Goal: Transaction & Acquisition: Purchase product/service

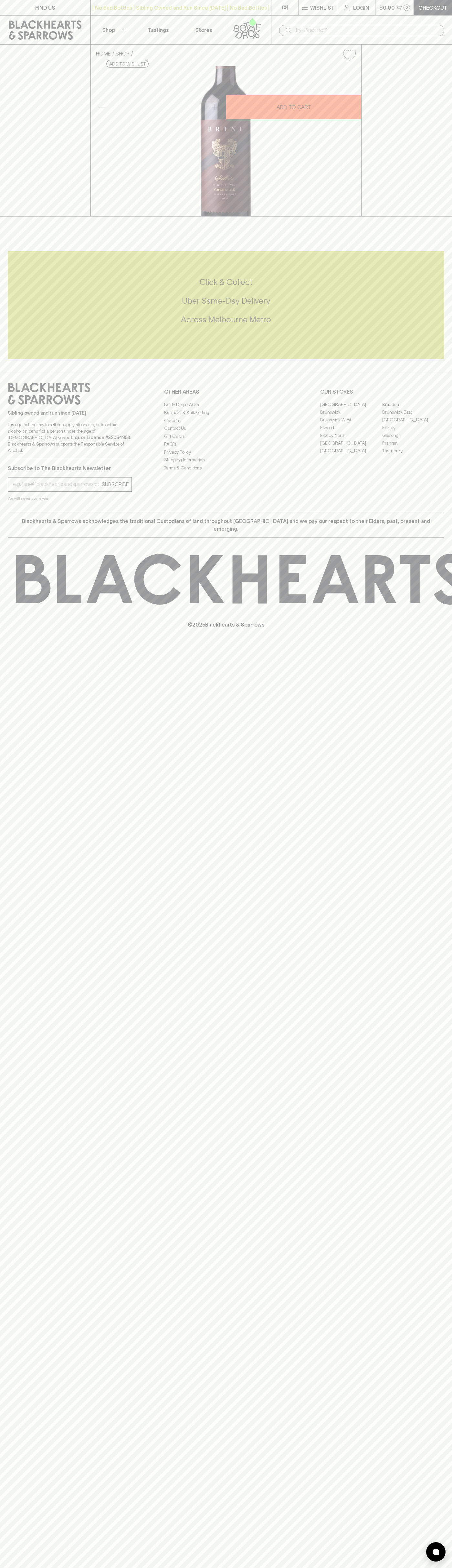
click at [41, 18] on link at bounding box center [45, 30] width 90 height 29
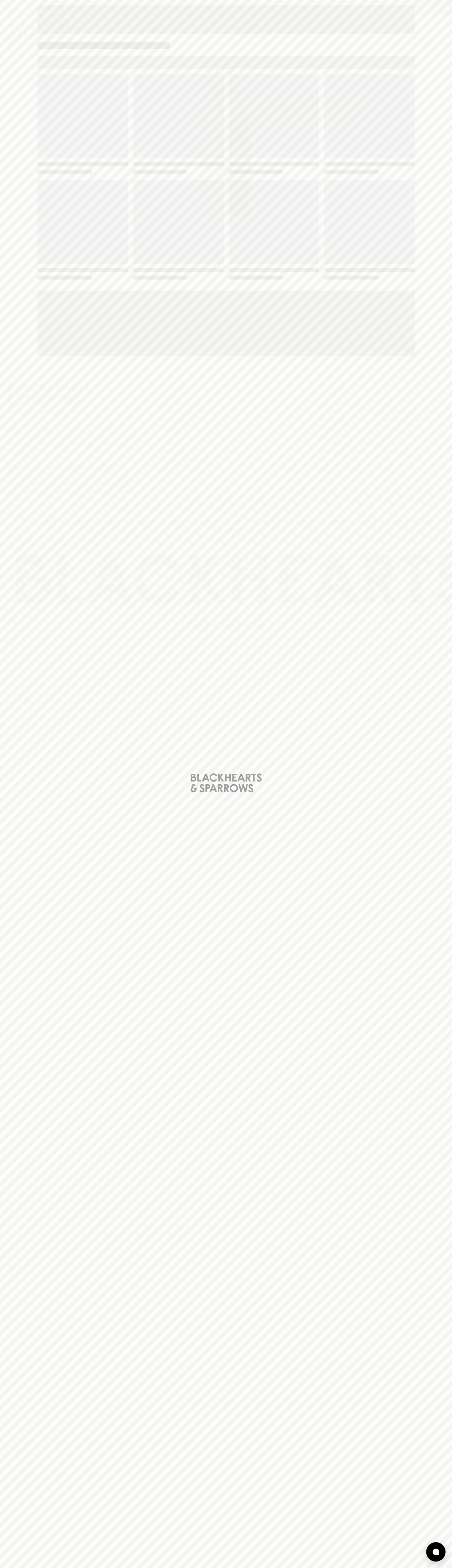
click at [433, 705] on div "Loading" at bounding box center [226, 784] width 452 height 1568
click at [199, 1567] on html "FIND US | No Bad Bottles | Sibling Owned and Run Since 2006 | No Bad Bottles | …" at bounding box center [226, 784] width 452 height 1568
click at [5, 901] on div "Loading" at bounding box center [226, 784] width 452 height 1568
